Goal: Task Accomplishment & Management: Manage account settings

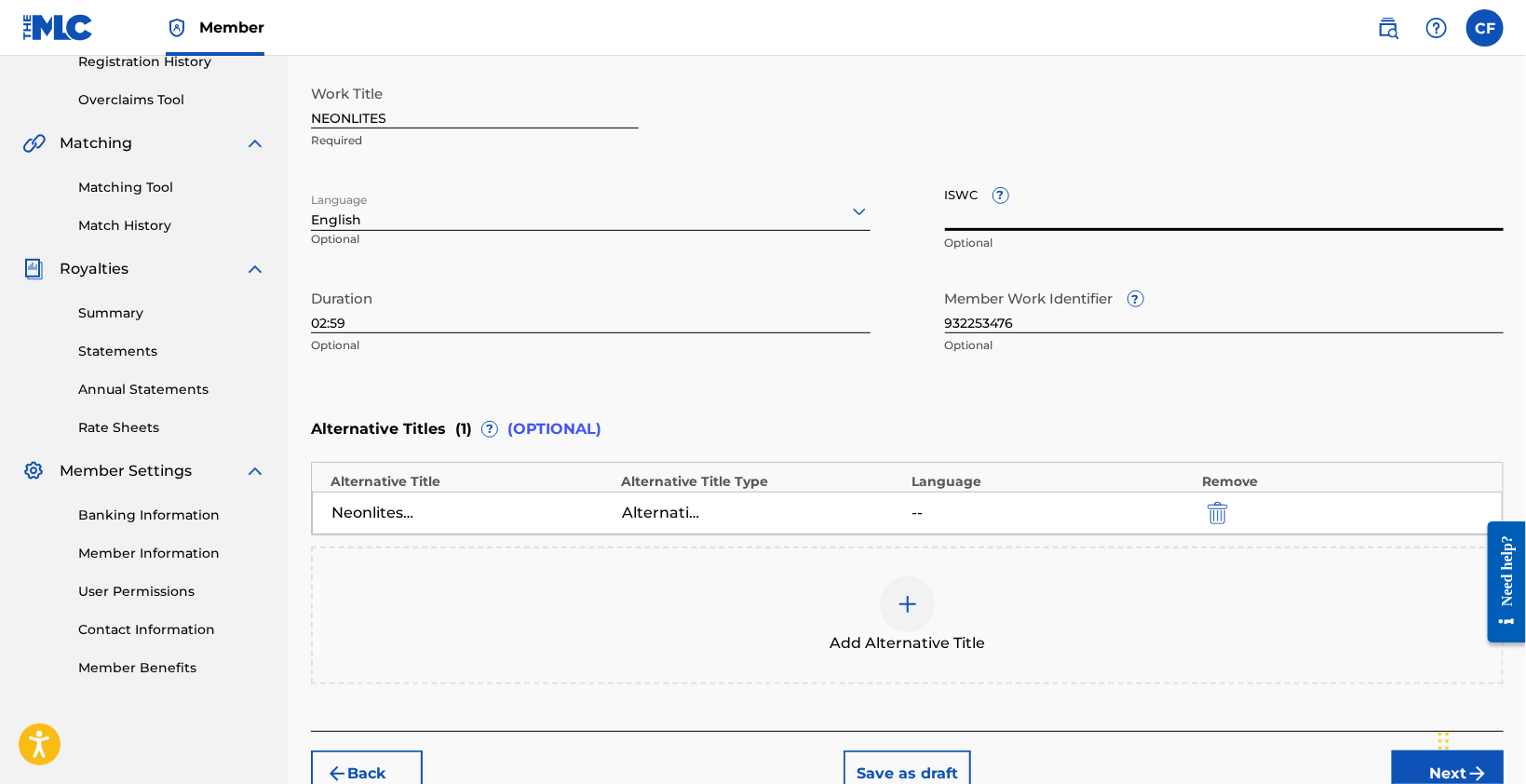
scroll to position [464, 0]
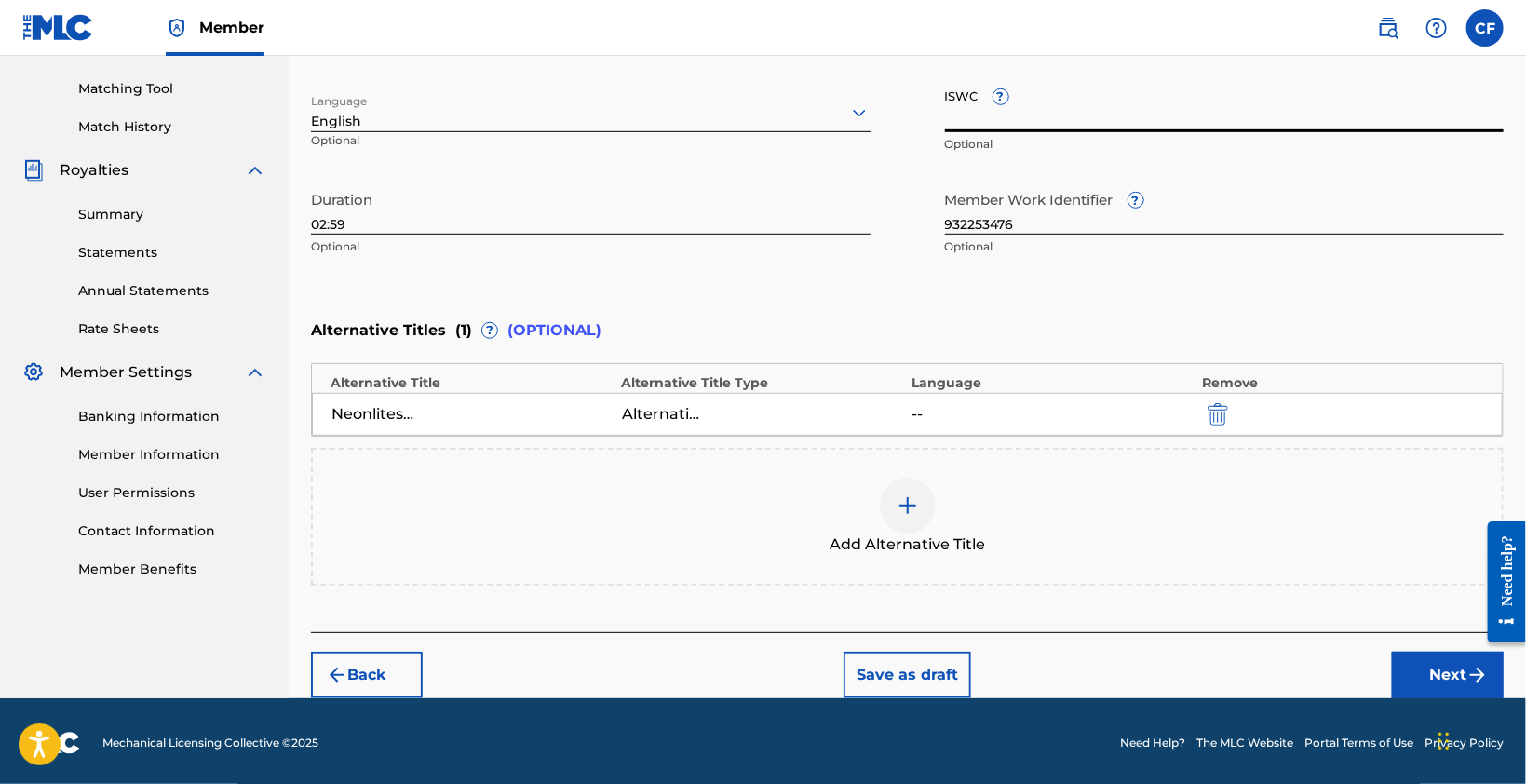
click at [1422, 670] on button "Next" at bounding box center [1448, 675] width 112 height 46
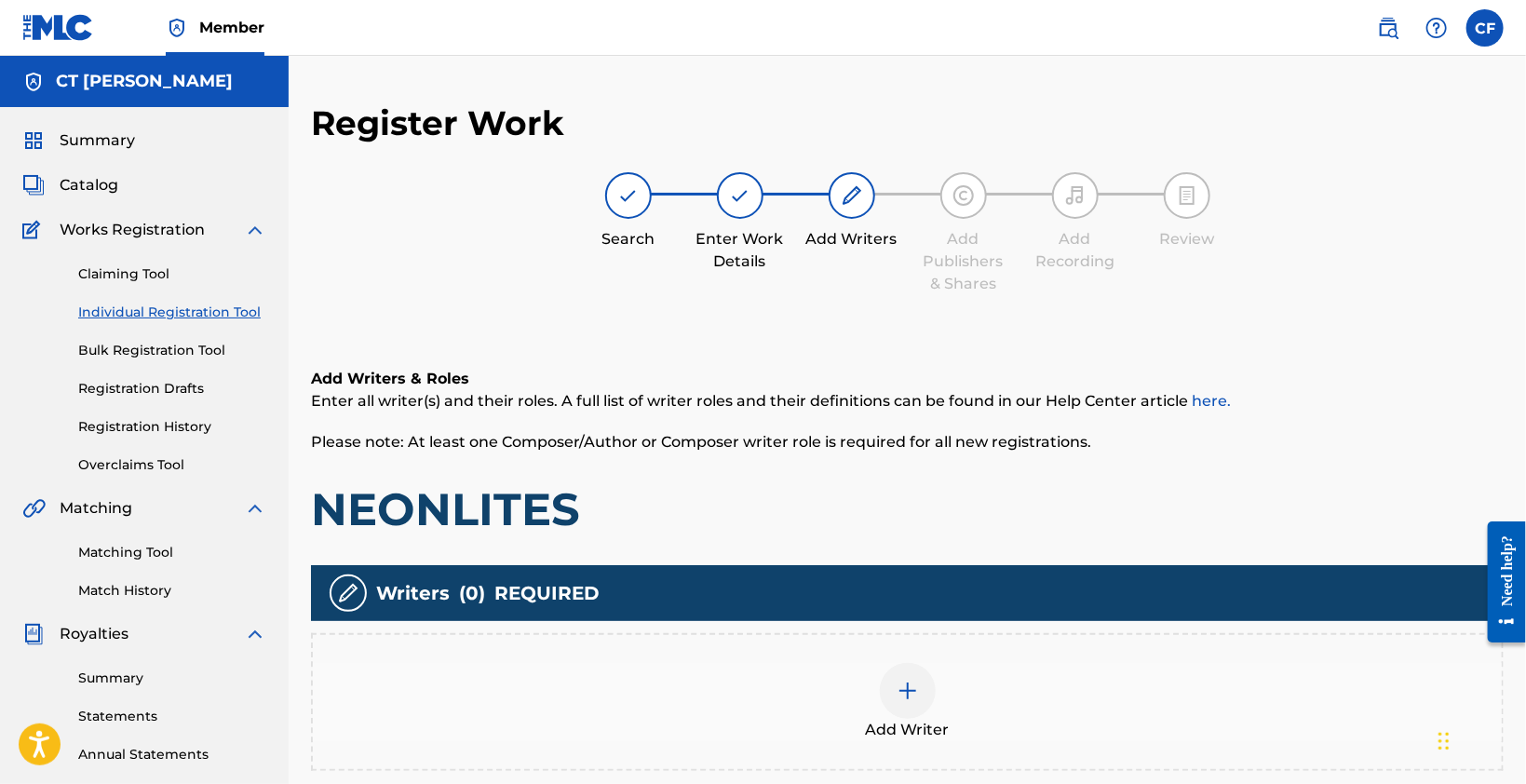
scroll to position [279, 0]
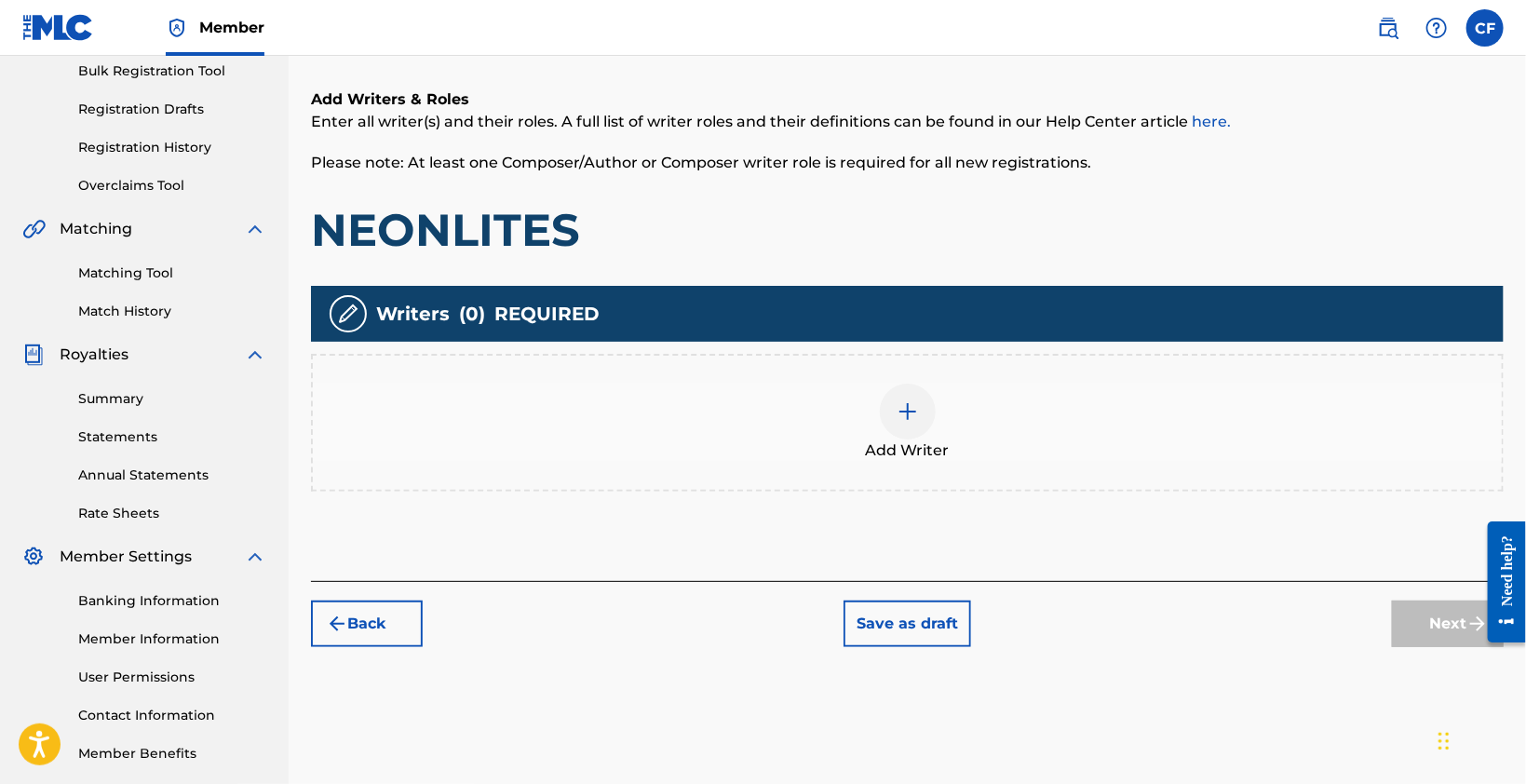
click at [1447, 612] on div "Next" at bounding box center [1448, 623] width 112 height 46
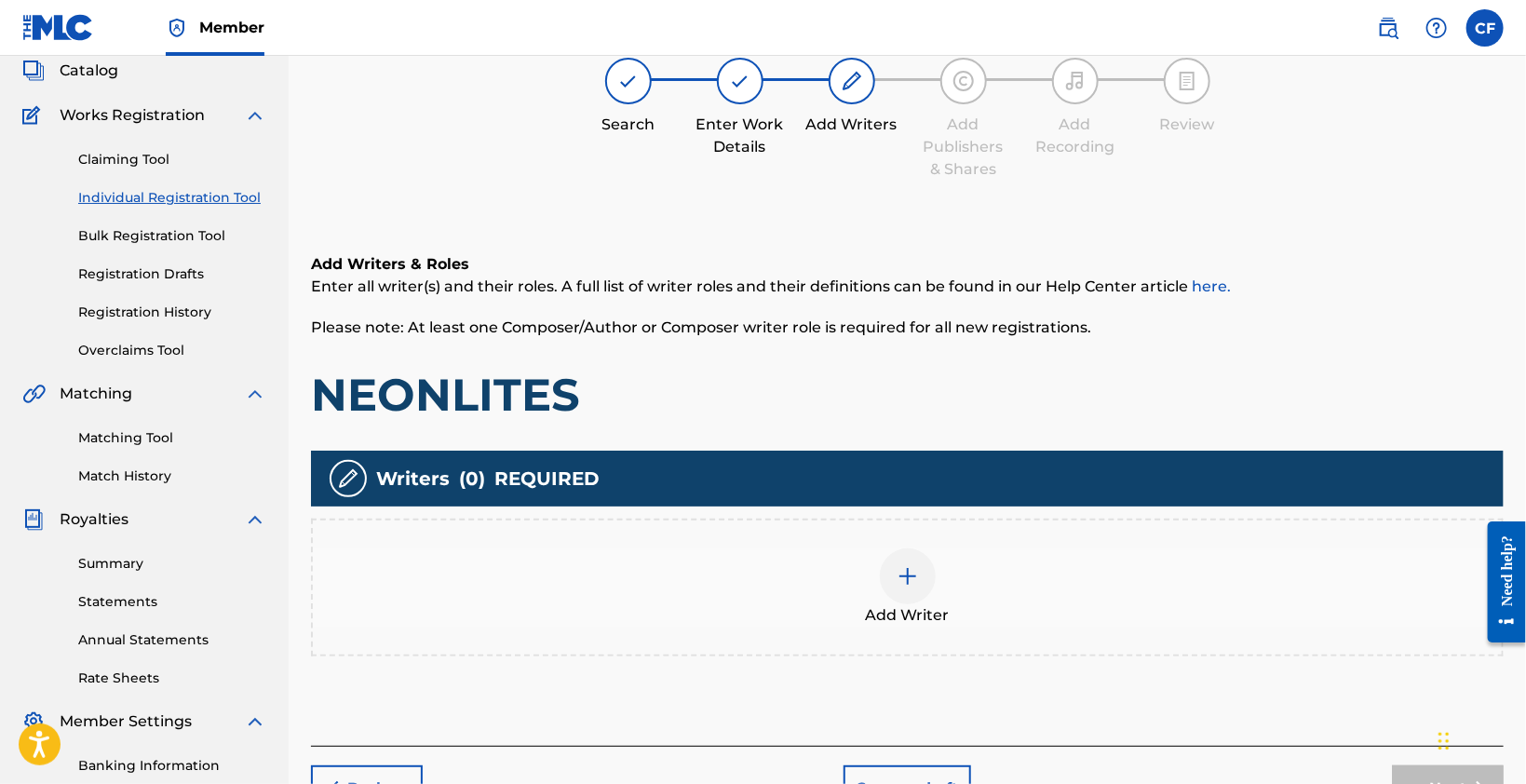
scroll to position [93, 0]
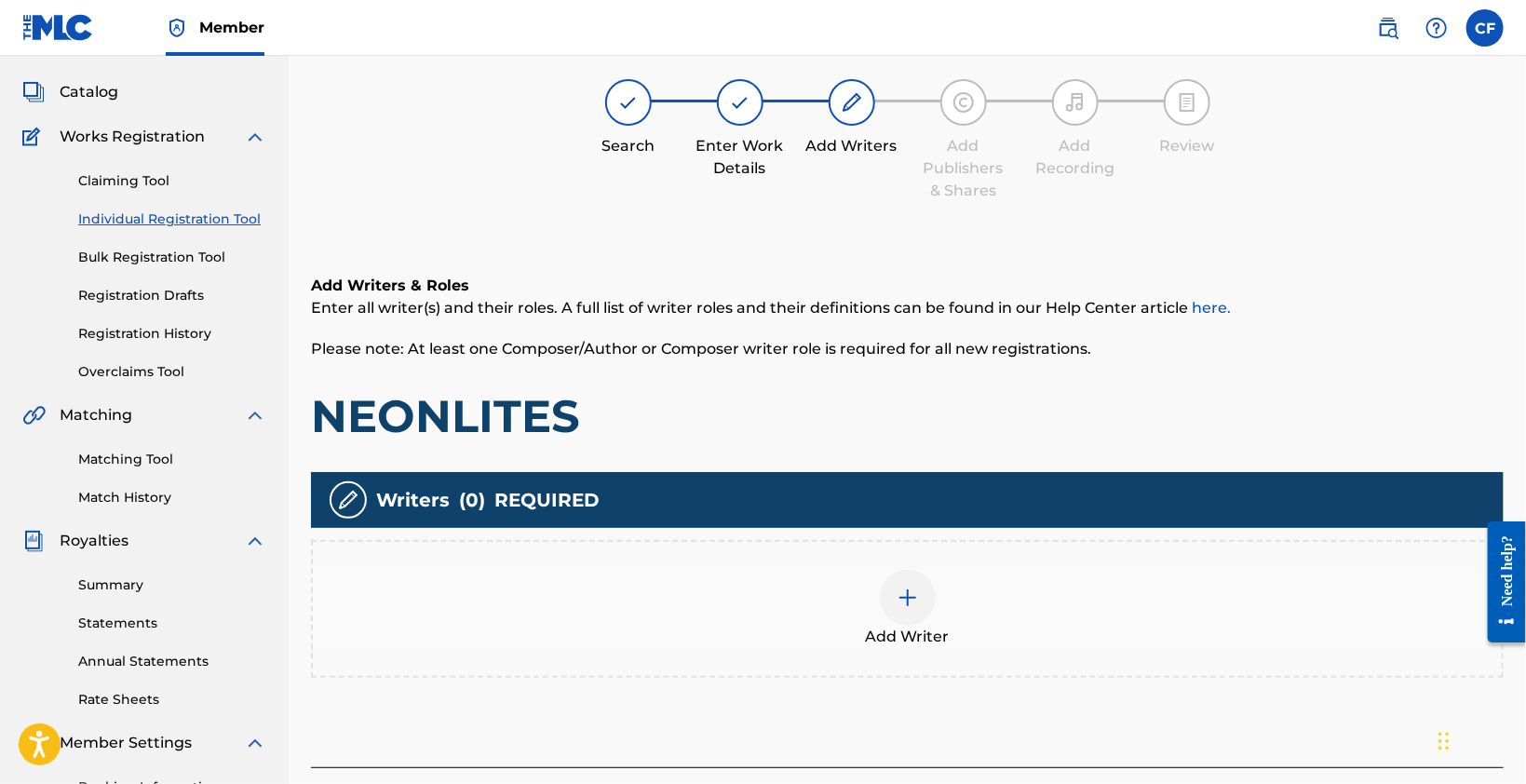
click at [84, 102] on span "Catalog" at bounding box center [89, 92] width 58 height 23
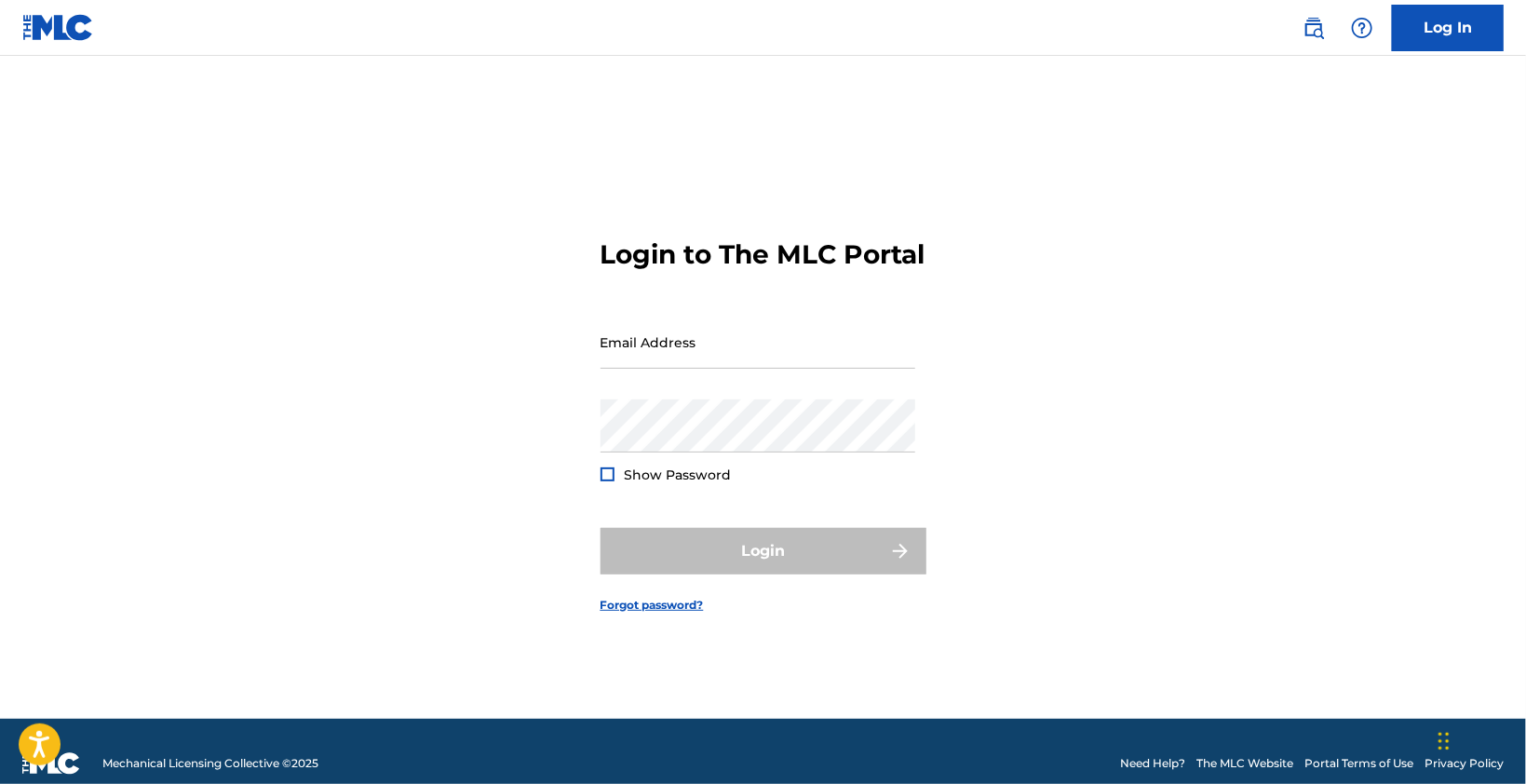
click at [732, 350] on input "Email Address" at bounding box center [758, 342] width 315 height 53
click at [1079, 298] on div "Login to The MLC Portal Email Address Password Show Password Login Forgot passw…" at bounding box center [763, 411] width 1304 height 616
click at [1033, 185] on div "Login to The MLC Portal Email Address Password Show Password Login Forgot passw…" at bounding box center [763, 411] width 1304 height 616
click at [740, 335] on input "Email Address" at bounding box center [758, 342] width 315 height 53
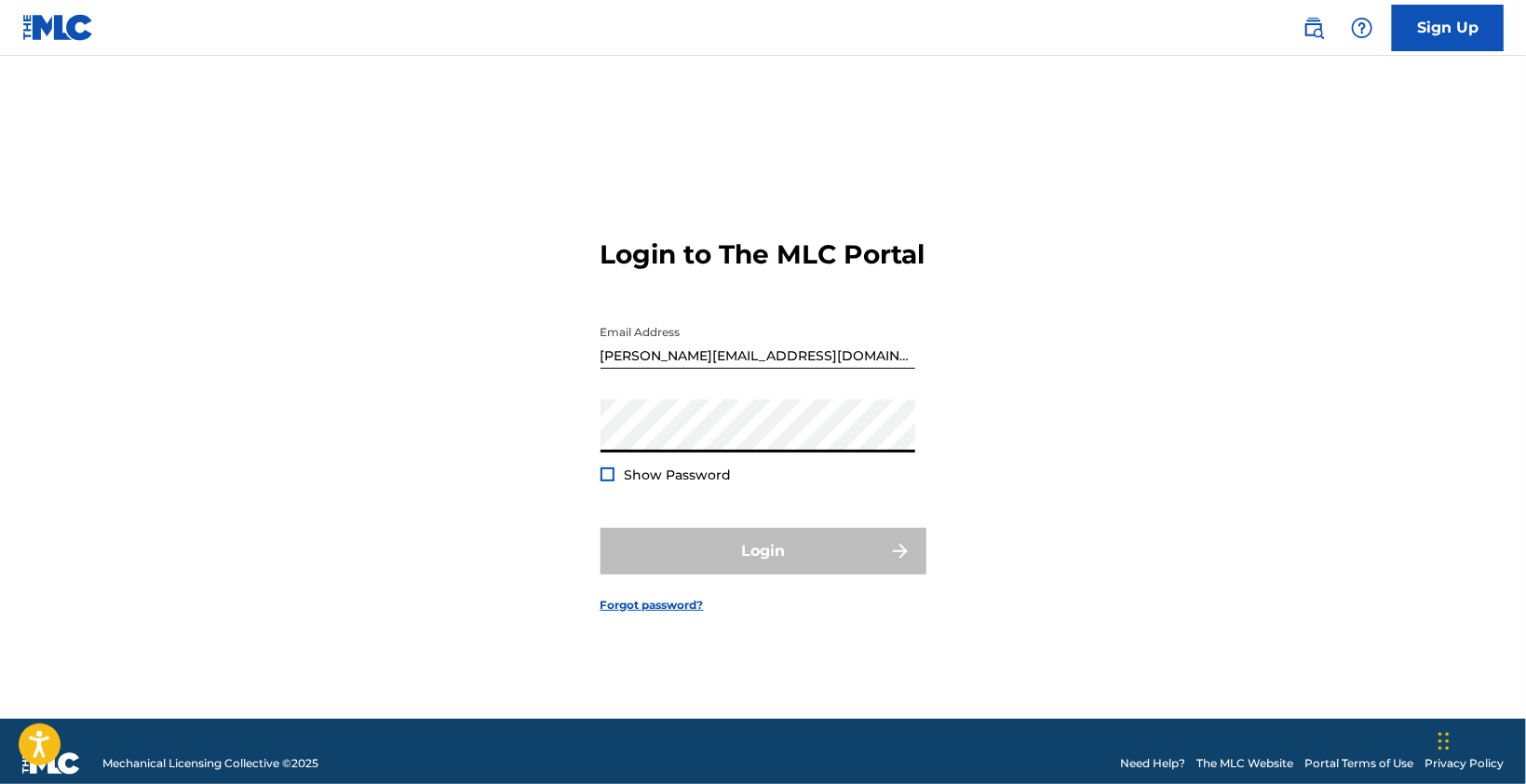
type input "exaltaspireenterprises@gmail.com"
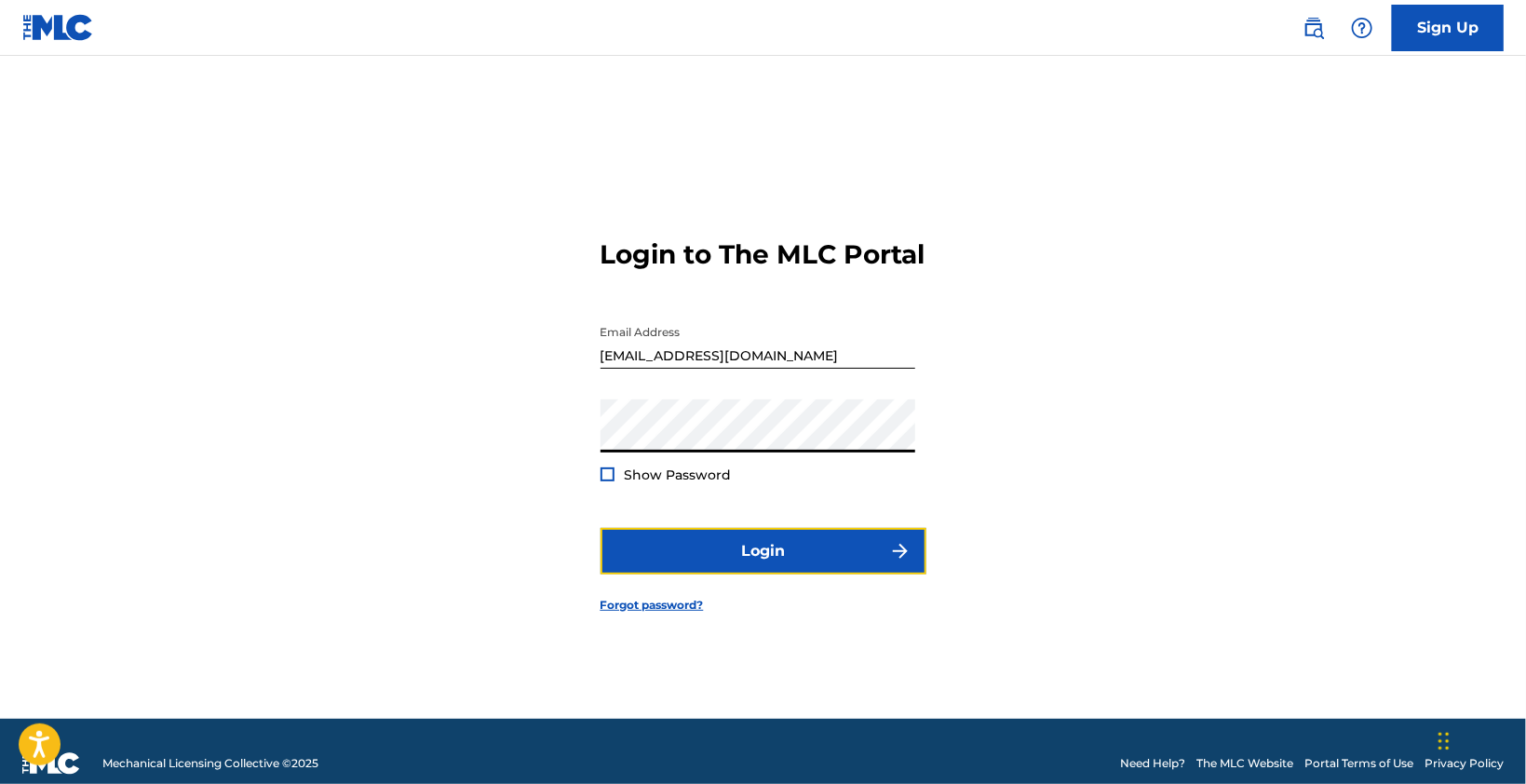
click at [835, 565] on button "Login" at bounding box center [763, 550] width 326 height 46
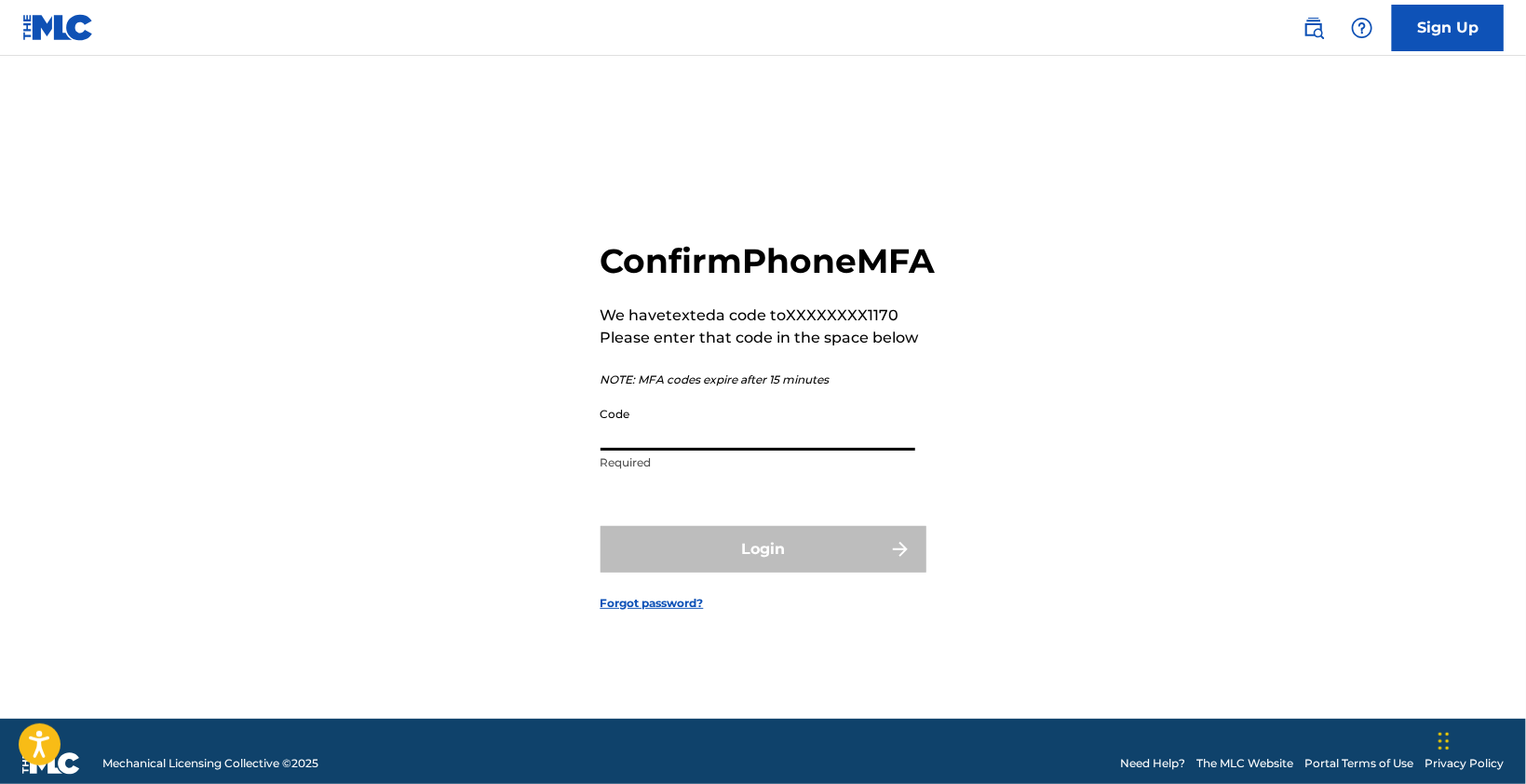
click at [727, 431] on input "Code" at bounding box center [758, 424] width 315 height 53
click at [542, 152] on div "Confirm Phone MFA We have texted a code to XXXXXXXX1170 Please enter that code …" at bounding box center [763, 411] width 1304 height 616
